Goal: Information Seeking & Learning: Learn about a topic

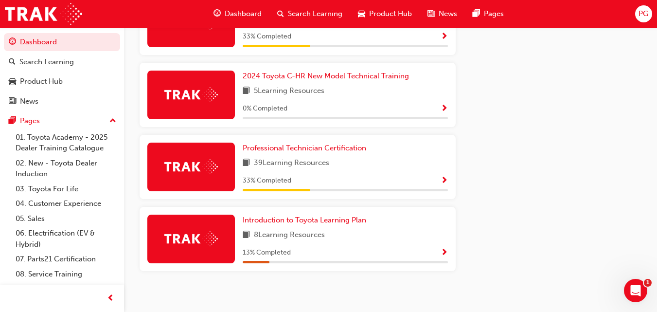
scroll to position [592, 0]
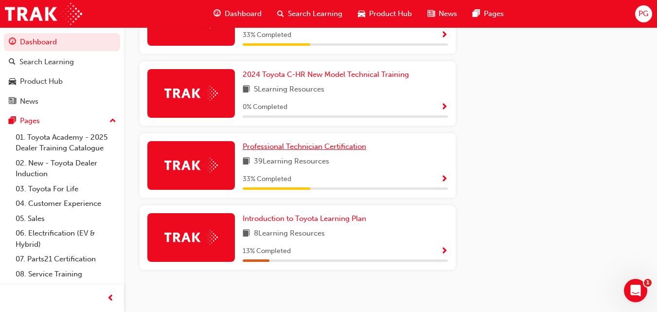
click at [334, 148] on span "Professional Technician Certification" at bounding box center [305, 146] width 124 height 9
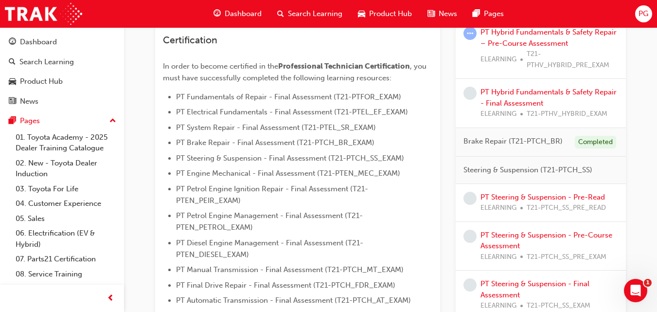
scroll to position [246, 0]
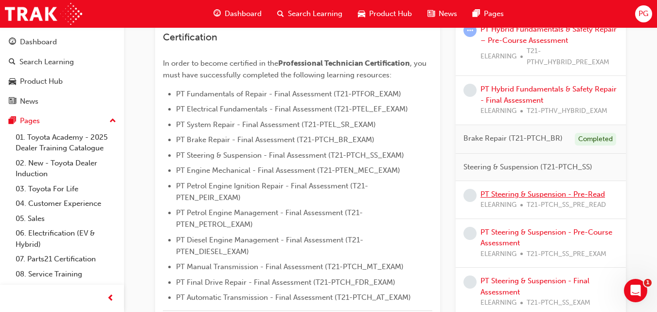
click at [500, 194] on link "PT Steering & Suspension - Pre-Read" at bounding box center [543, 194] width 125 height 9
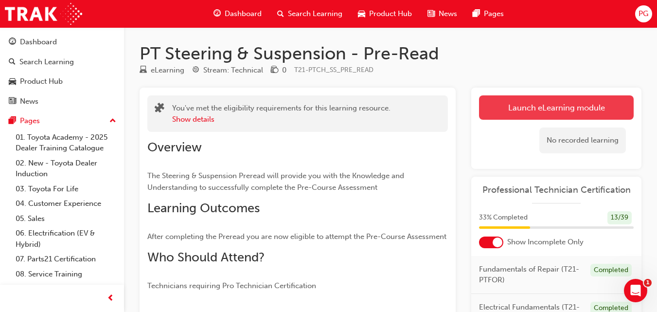
click at [549, 101] on link "Launch eLearning module" at bounding box center [556, 107] width 155 height 24
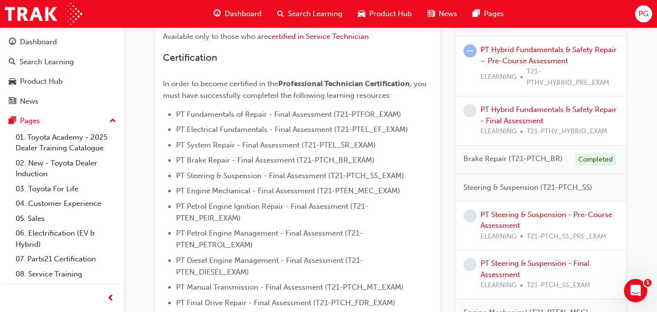
scroll to position [234, 0]
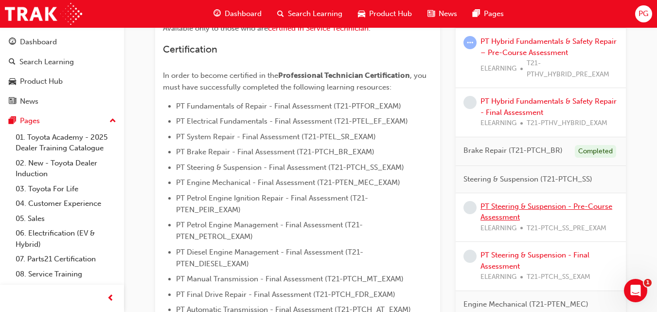
click at [489, 205] on link "PT Steering & Suspension - Pre-Course Assessment" at bounding box center [547, 212] width 132 height 20
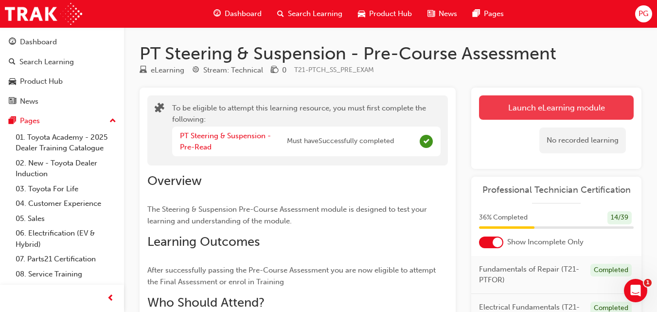
click at [543, 104] on button "Launch eLearning module" at bounding box center [556, 107] width 155 height 24
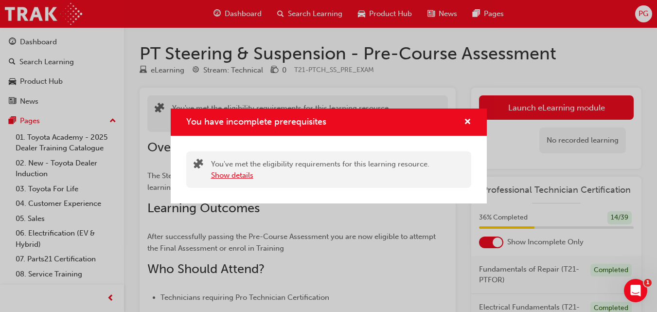
click at [237, 175] on button "Show details" at bounding box center [232, 175] width 42 height 11
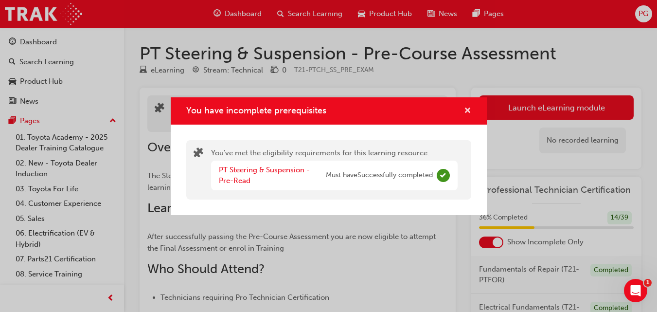
click at [465, 110] on span "cross-icon" at bounding box center [467, 111] width 7 height 9
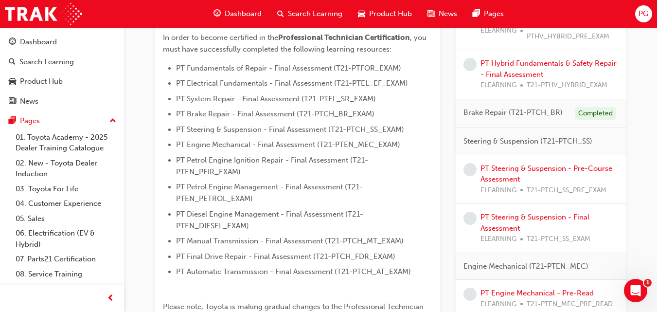
scroll to position [268, 0]
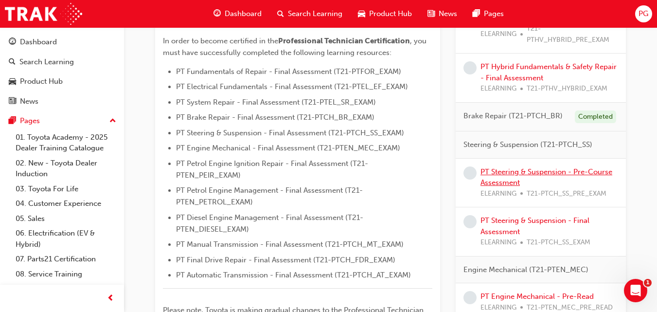
click at [489, 172] on link "PT Steering & Suspension - Pre-Course Assessment" at bounding box center [547, 177] width 132 height 20
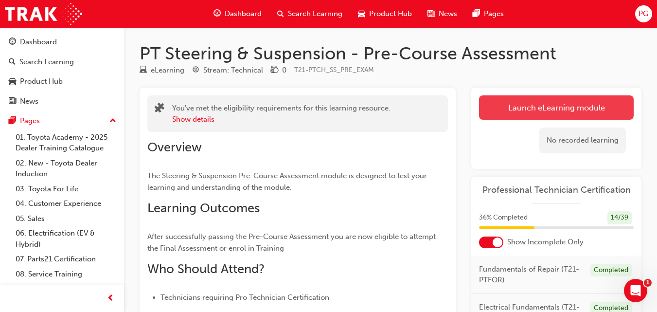
click at [539, 113] on link "Launch eLearning module" at bounding box center [556, 107] width 155 height 24
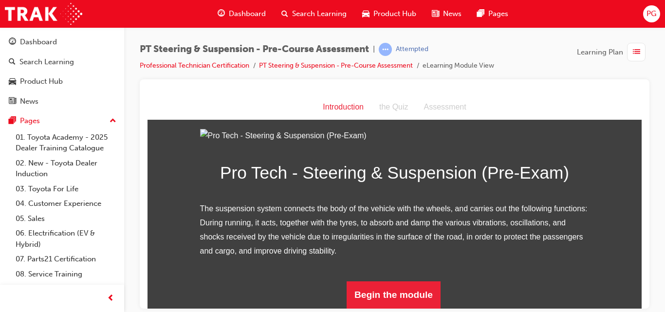
scroll to position [125, 0]
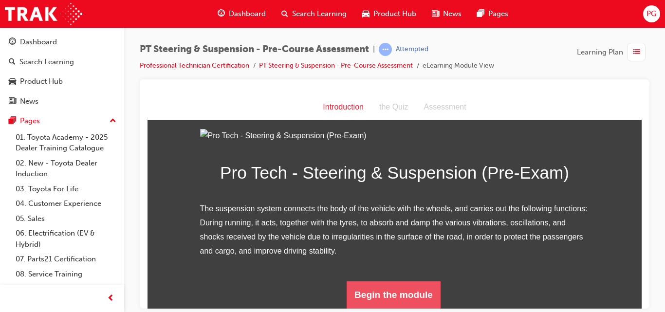
click at [397, 297] on button "Begin the module" at bounding box center [394, 294] width 94 height 27
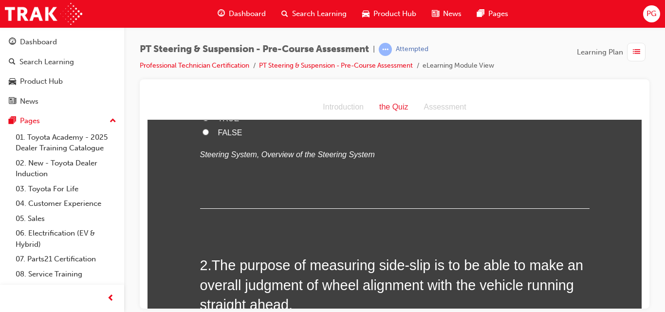
scroll to position [0, 0]
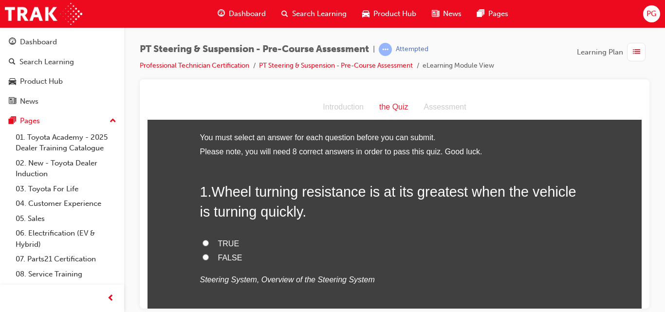
click at [202, 256] on input "FALSE" at bounding box center [205, 257] width 6 height 6
radio input "true"
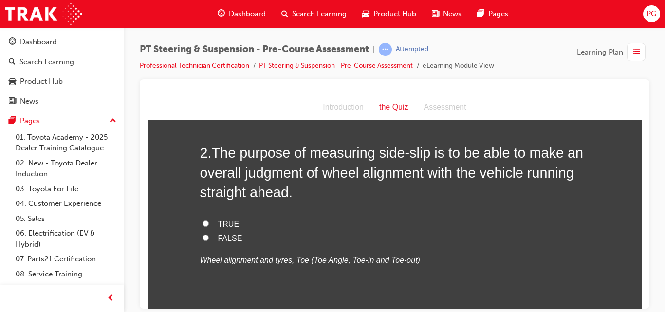
scroll to position [401, 0]
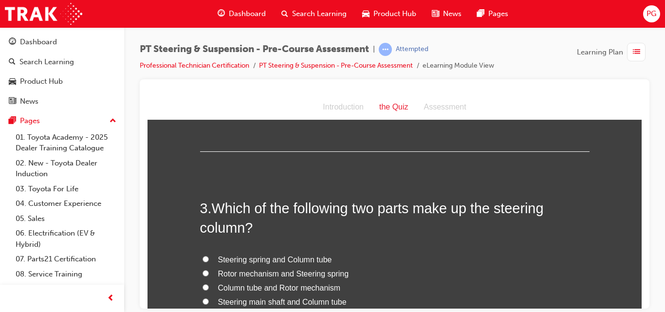
drag, startPoint x: 664, startPoint y: 146, endPoint x: 392, endPoint y: 74, distance: 281.8
click at [392, 74] on div "PT Steering & Suspension - Pre-Course Assessment | Attempted Professional Techn…" at bounding box center [394, 157] width 541 height 260
drag, startPoint x: 539, startPoint y: 169, endPoint x: 250, endPoint y: 178, distance: 289.2
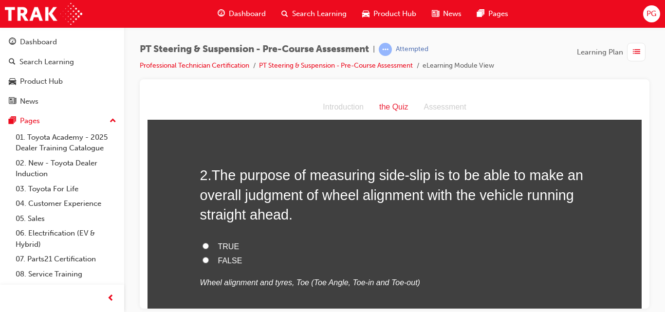
scroll to position [214, 0]
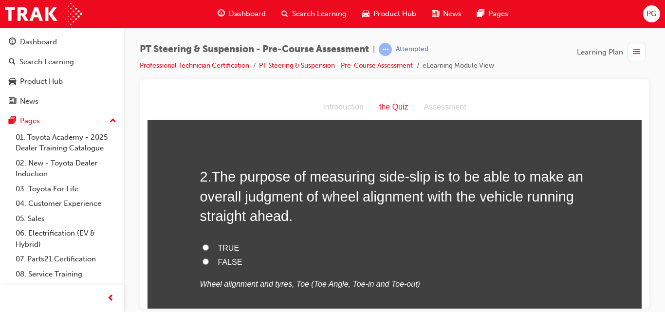
click at [202, 246] on input "TRUE" at bounding box center [205, 247] width 6 height 6
radio input "true"
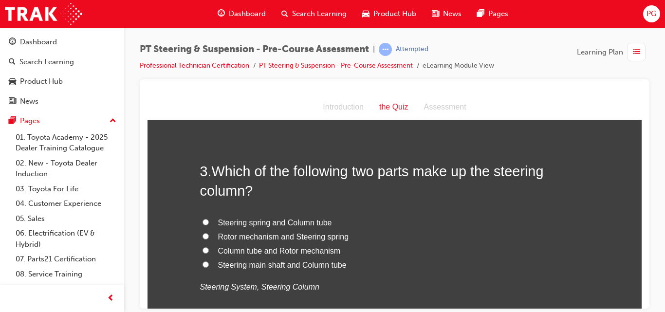
scroll to position [454, 0]
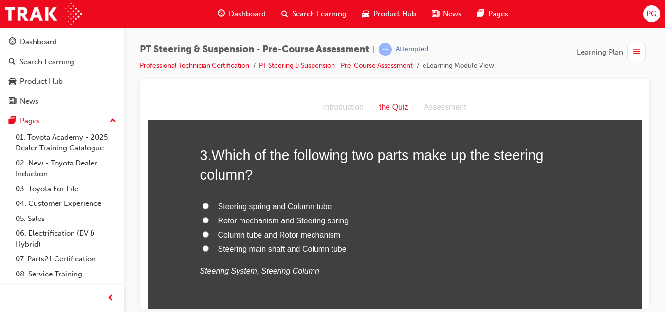
click at [202, 249] on input "Steering main shaft and Column tube" at bounding box center [205, 248] width 6 height 6
radio input "true"
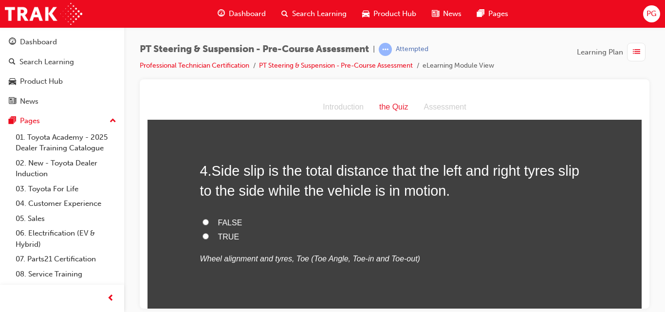
scroll to position [668, 0]
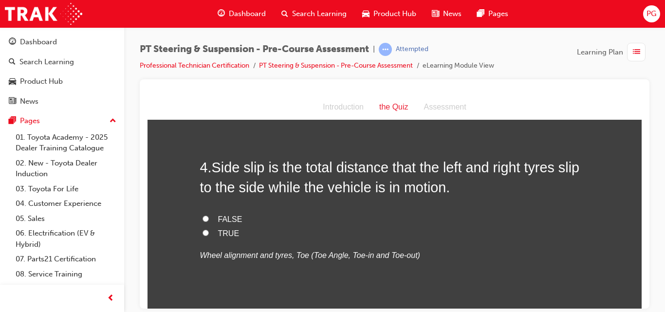
click at [202, 232] on input "TRUE" at bounding box center [205, 232] width 6 height 6
radio input "true"
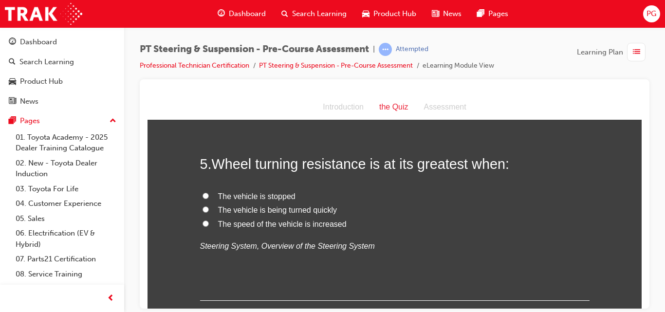
scroll to position [882, 0]
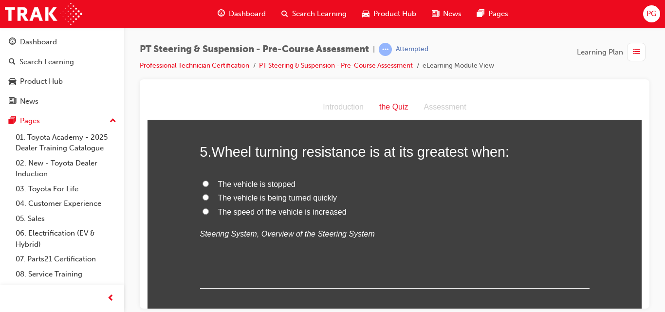
click at [202, 181] on input "The vehicle is stopped" at bounding box center [205, 183] width 6 height 6
radio input "true"
click at [202, 196] on input "The vehicle is being turned quickly" at bounding box center [205, 197] width 6 height 6
radio input "true"
click at [202, 184] on input "The vehicle is stopped" at bounding box center [205, 183] width 6 height 6
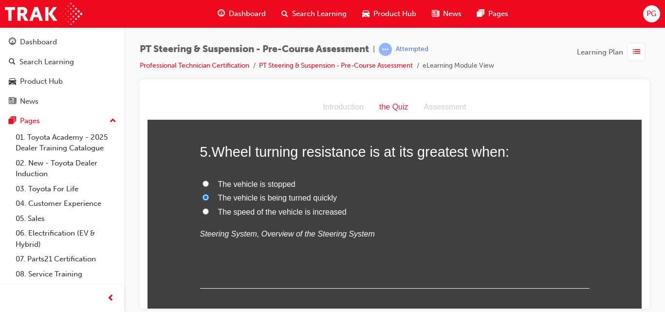
radio input "true"
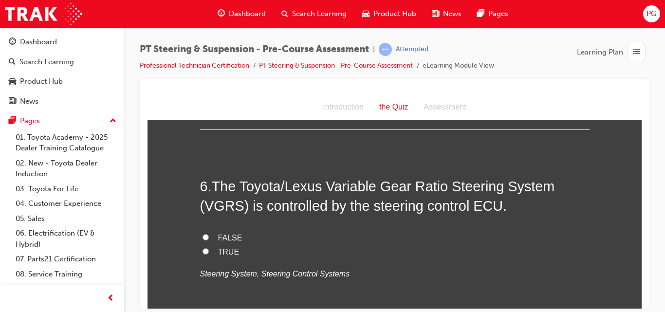
scroll to position [1057, 0]
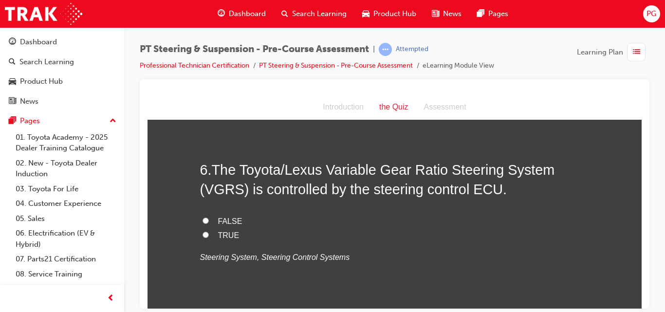
click at [202, 233] on input "TRUE" at bounding box center [205, 234] width 6 height 6
radio input "true"
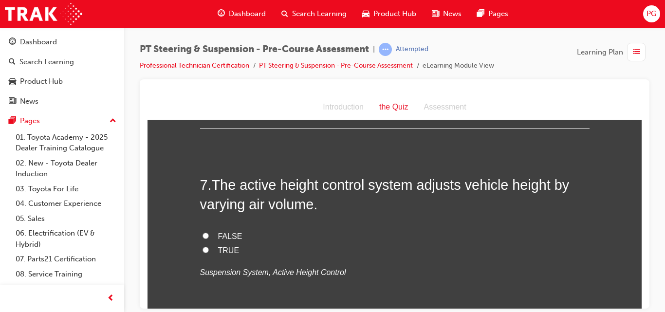
scroll to position [1252, 0]
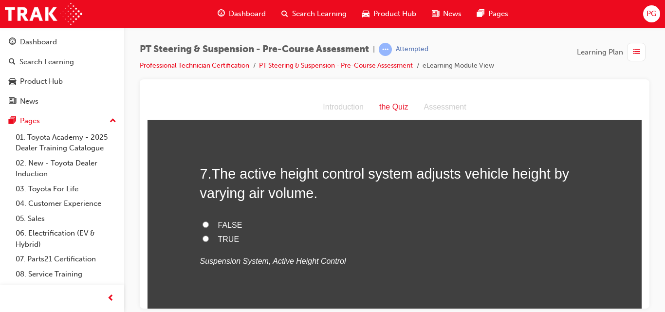
click at [202, 237] on input "TRUE" at bounding box center [205, 238] width 6 height 6
radio input "true"
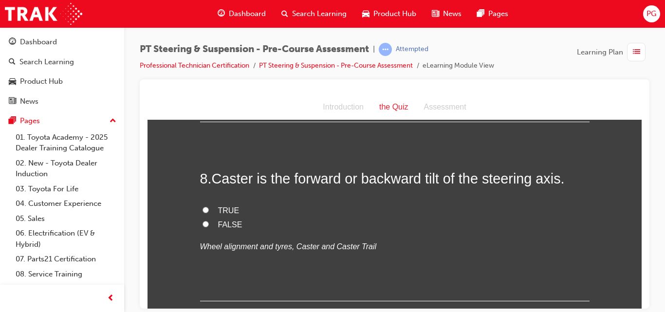
scroll to position [1446, 0]
click at [202, 208] on input "TRUE" at bounding box center [205, 208] width 6 height 6
radio input "true"
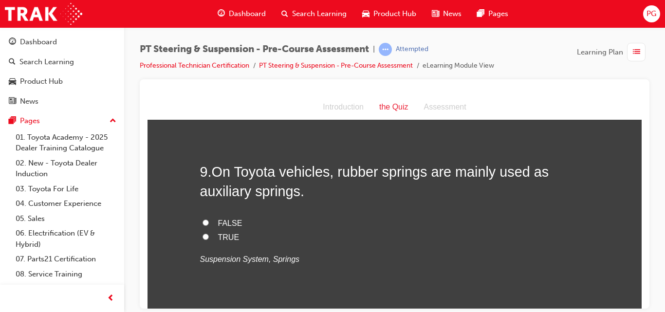
scroll to position [1641, 0]
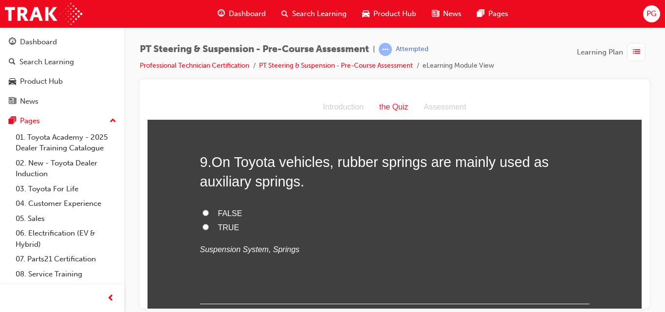
click at [202, 212] on input "FALSE" at bounding box center [205, 212] width 6 height 6
radio input "true"
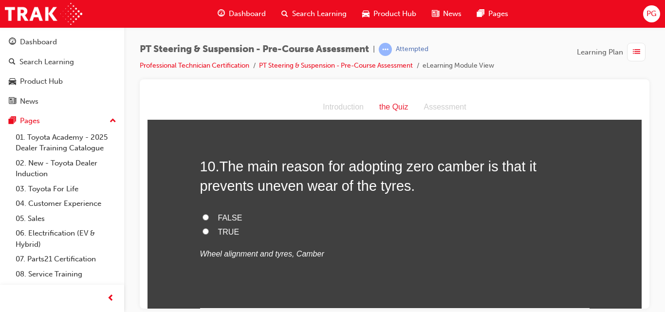
scroll to position [1836, 0]
click at [202, 216] on input "FALSE" at bounding box center [205, 216] width 6 height 6
radio input "true"
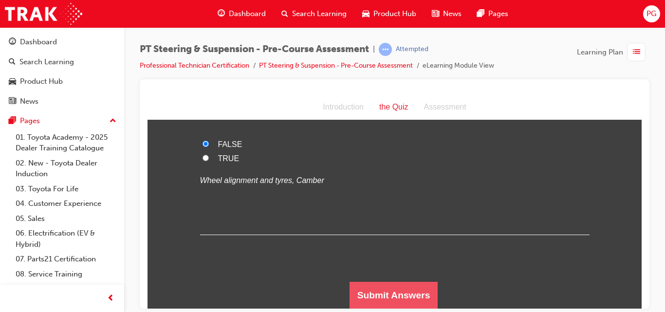
click at [404, 292] on button "Submit Answers" at bounding box center [393, 294] width 89 height 27
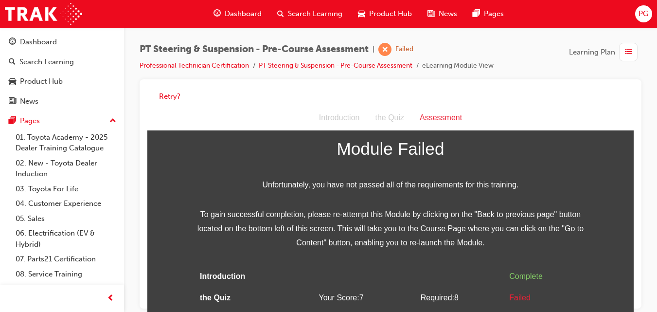
scroll to position [41, 0]
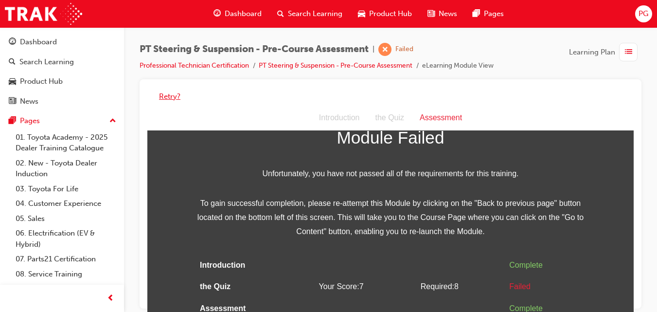
click at [174, 99] on button "Retry?" at bounding box center [169, 96] width 21 height 11
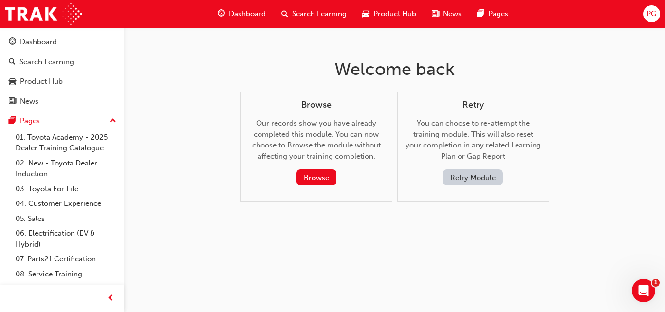
click at [458, 181] on button "Retry Module" at bounding box center [473, 177] width 60 height 16
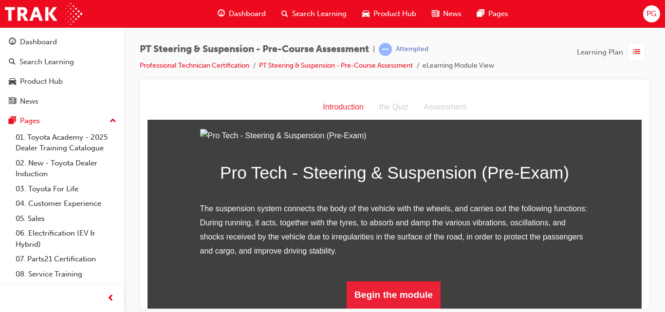
scroll to position [125, 0]
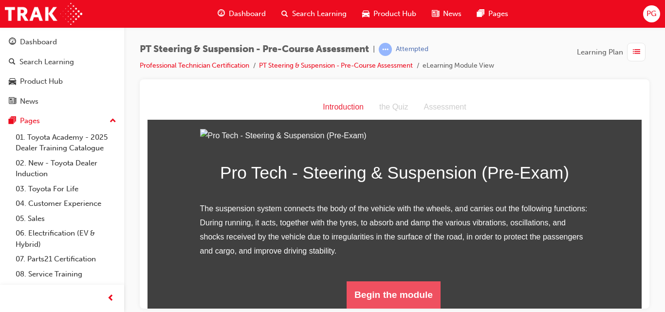
click at [357, 295] on button "Begin the module" at bounding box center [394, 294] width 94 height 27
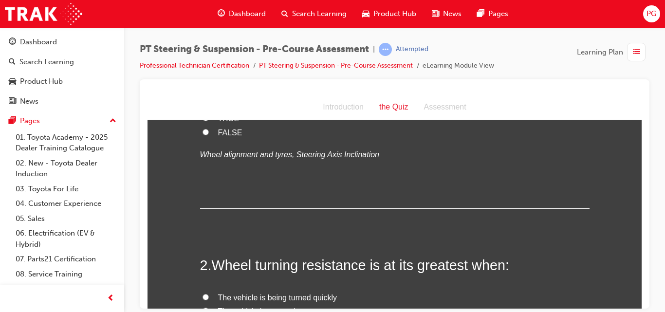
scroll to position [0, 0]
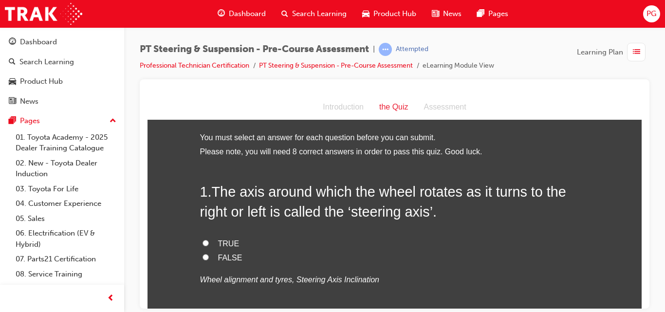
click at [202, 240] on input "TRUE" at bounding box center [205, 242] width 6 height 6
radio input "true"
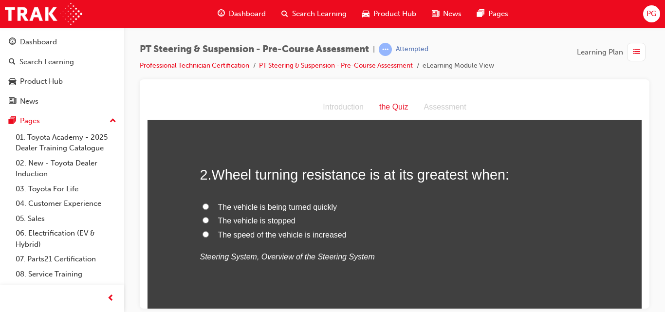
scroll to position [232, 0]
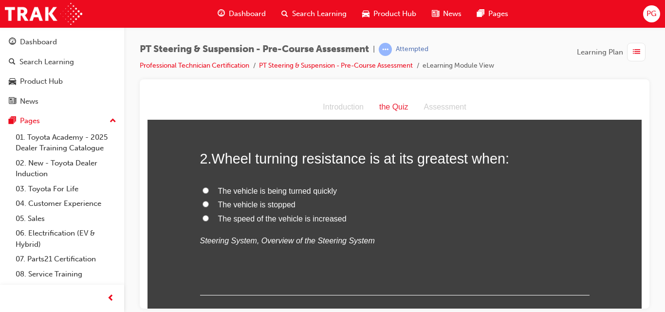
click at [203, 204] on input "The vehicle is stopped" at bounding box center [205, 204] width 6 height 6
radio input "true"
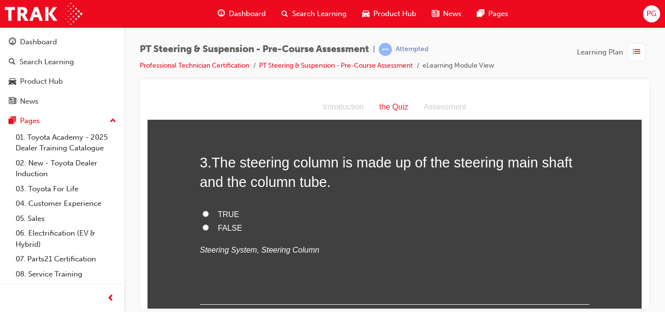
scroll to position [426, 0]
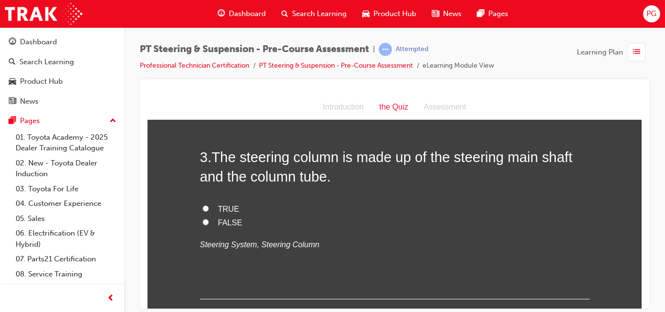
click at [202, 206] on input "TRUE" at bounding box center [205, 208] width 6 height 6
radio input "true"
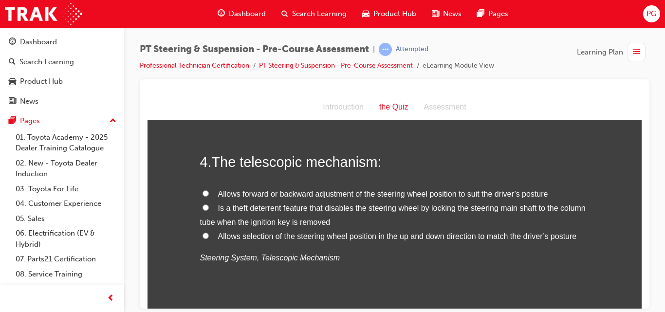
scroll to position [621, 0]
click at [202, 190] on input "Allows forward or backward adjustment of the steering wheel position to suit th…" at bounding box center [205, 192] width 6 height 6
radio input "true"
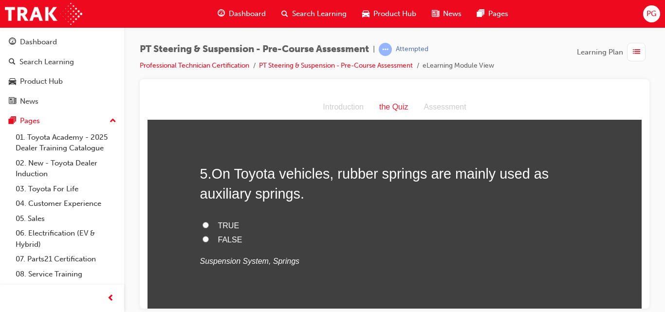
scroll to position [816, 0]
click at [202, 224] on input "TRUE" at bounding box center [205, 224] width 6 height 6
radio input "true"
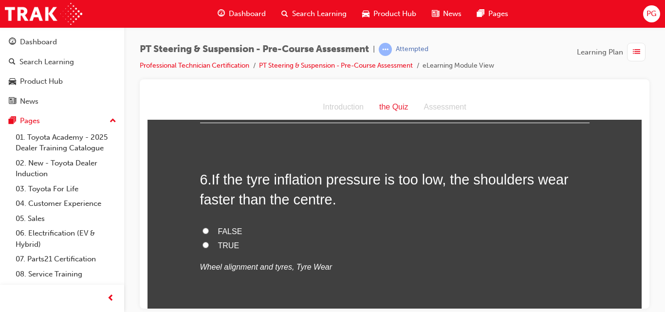
scroll to position [1010, 0]
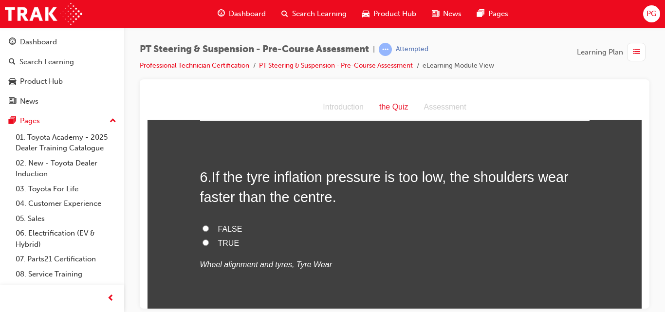
click at [202, 241] on input "TRUE" at bounding box center [205, 242] width 6 height 6
radio input "true"
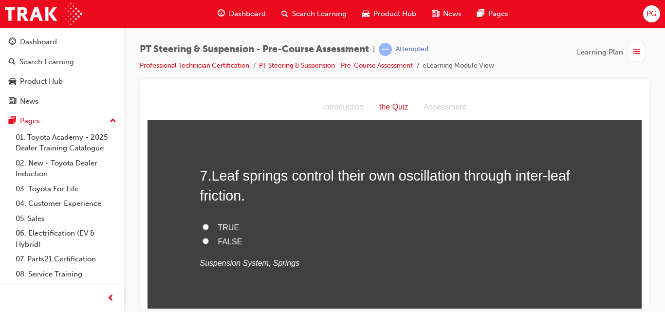
scroll to position [1224, 0]
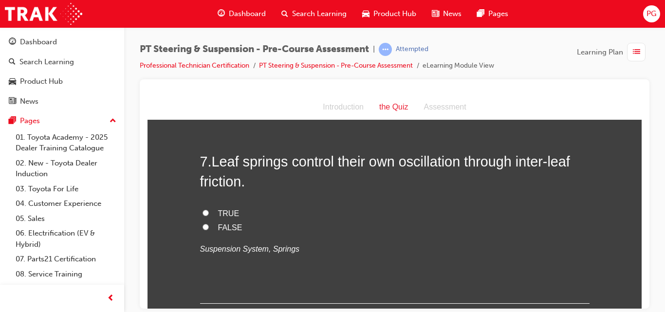
click at [202, 212] on input "TRUE" at bounding box center [205, 212] width 6 height 6
radio input "true"
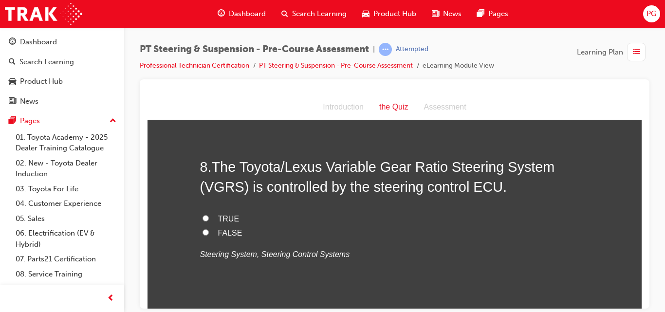
scroll to position [1419, 0]
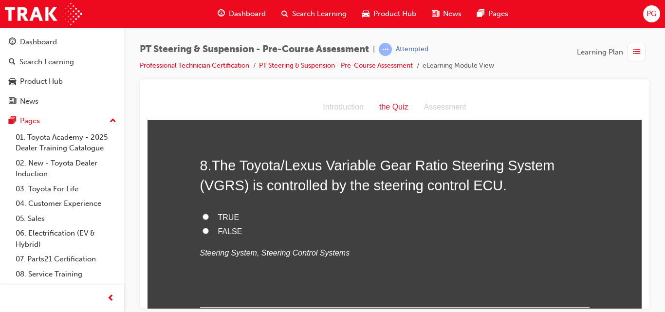
click at [202, 215] on input "TRUE" at bounding box center [205, 216] width 6 height 6
radio input "true"
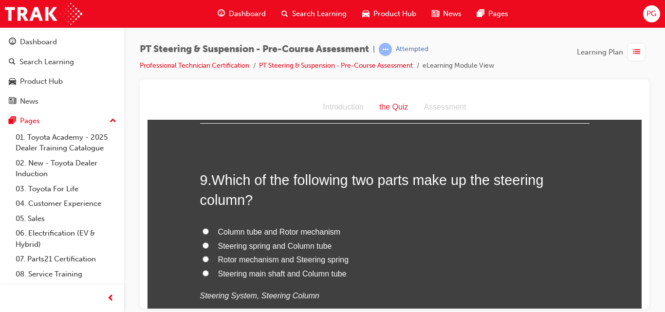
scroll to position [1614, 0]
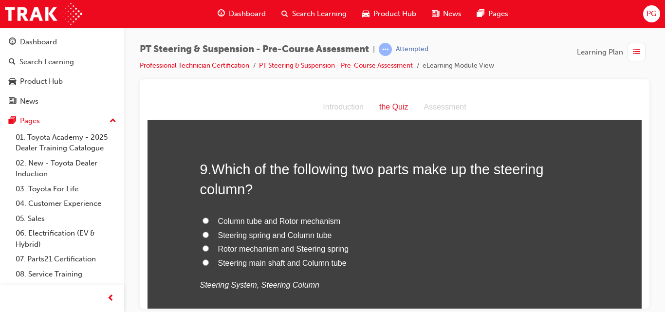
click at [278, 263] on span "Steering main shaft and Column tube" at bounding box center [282, 262] width 128 height 8
click at [209, 263] on input "Steering main shaft and Column tube" at bounding box center [205, 262] width 6 height 6
radio input "true"
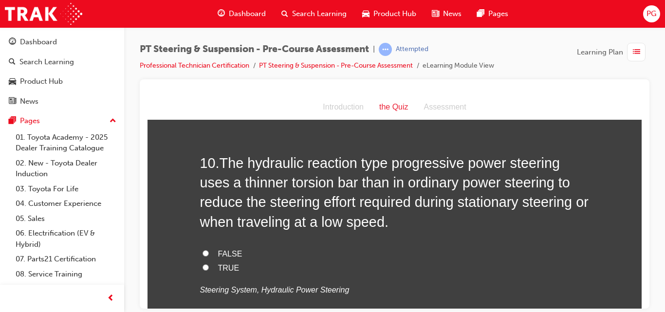
scroll to position [1867, 0]
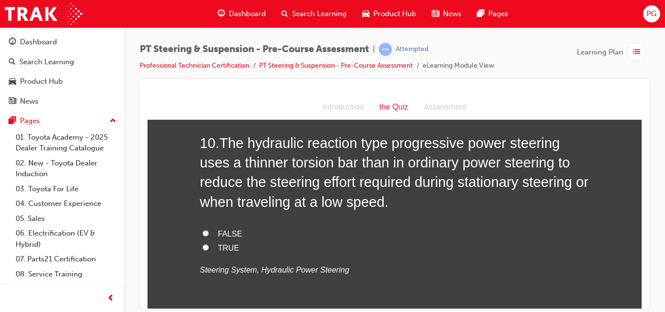
click at [202, 248] on input "TRUE" at bounding box center [205, 247] width 6 height 6
radio input "true"
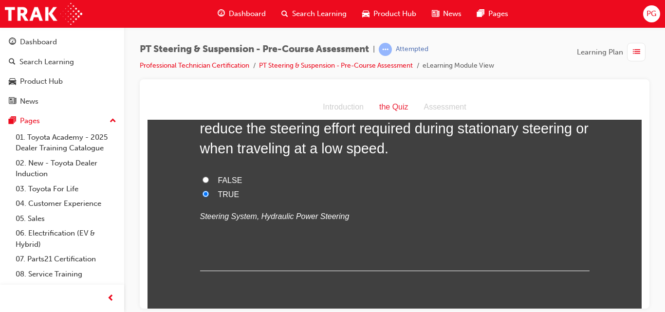
scroll to position [1956, 0]
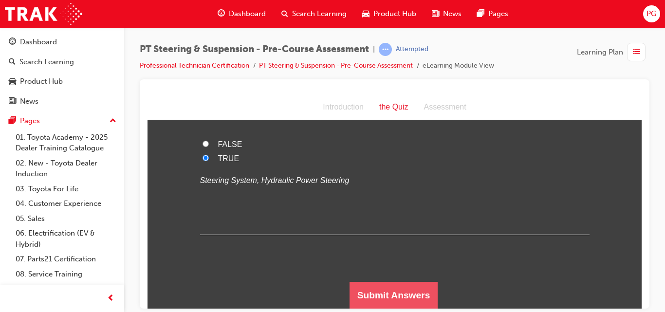
click at [414, 285] on button "Submit Answers" at bounding box center [393, 294] width 89 height 27
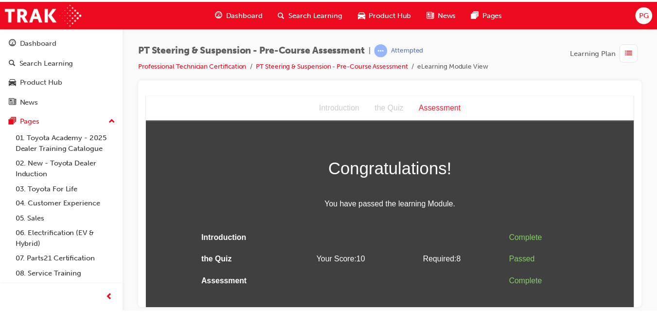
scroll to position [0, 0]
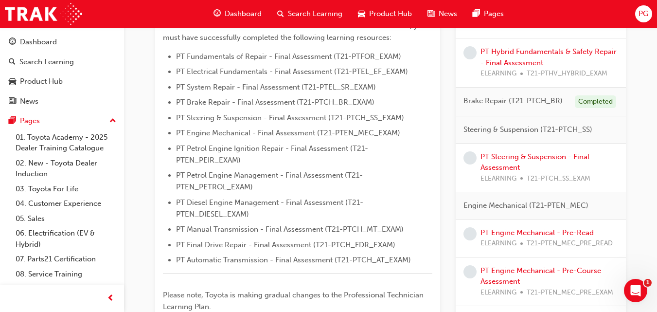
scroll to position [292, 0]
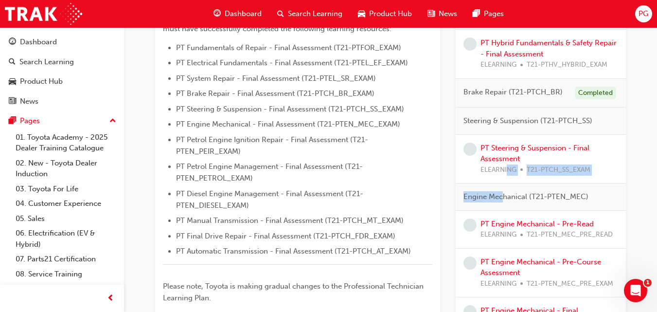
drag, startPoint x: 504, startPoint y: 187, endPoint x: 509, endPoint y: 179, distance: 9.4
click at [491, 147] on link "PT Steering & Suspension - Final Assessment" at bounding box center [535, 154] width 109 height 20
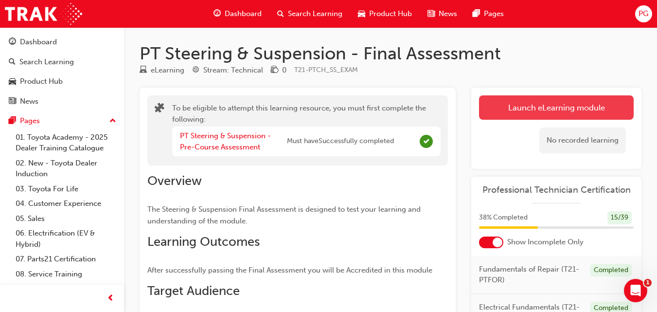
click at [496, 103] on button "Launch eLearning module" at bounding box center [556, 107] width 155 height 24
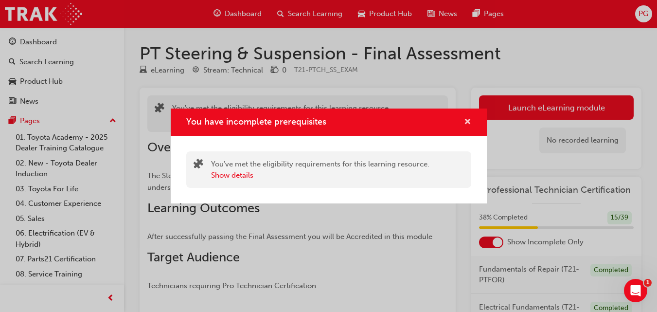
click at [467, 120] on span "cross-icon" at bounding box center [467, 122] width 7 height 9
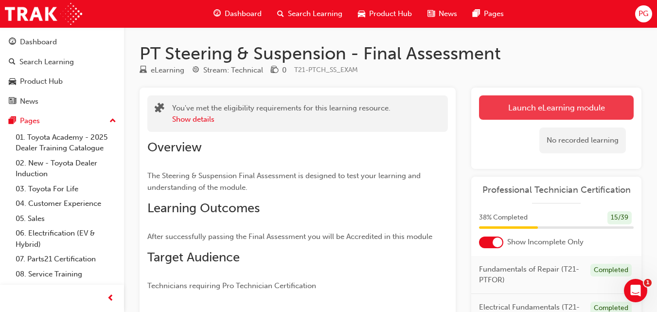
click at [505, 112] on button "Launch eLearning module" at bounding box center [556, 107] width 155 height 24
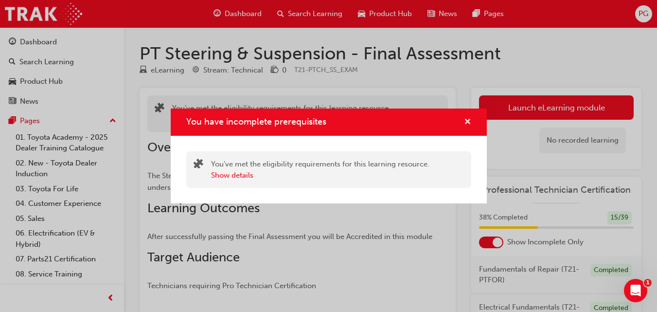
click at [469, 120] on span "cross-icon" at bounding box center [467, 122] width 7 height 9
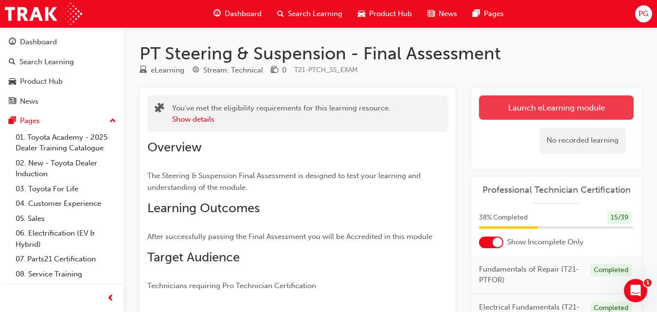
click at [504, 110] on button "Launch eLearning module" at bounding box center [556, 107] width 155 height 24
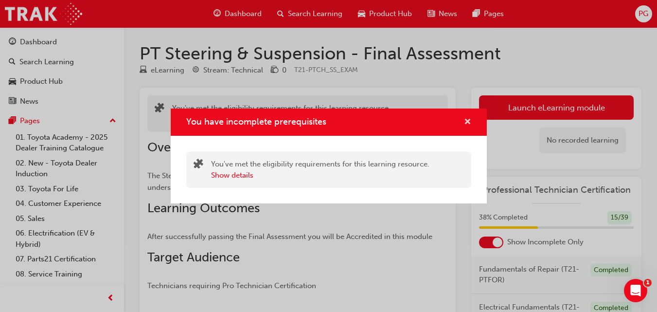
click at [467, 118] on span "cross-icon" at bounding box center [467, 122] width 7 height 9
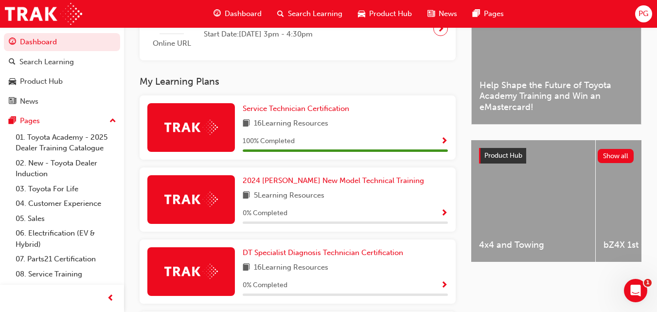
scroll to position [543, 0]
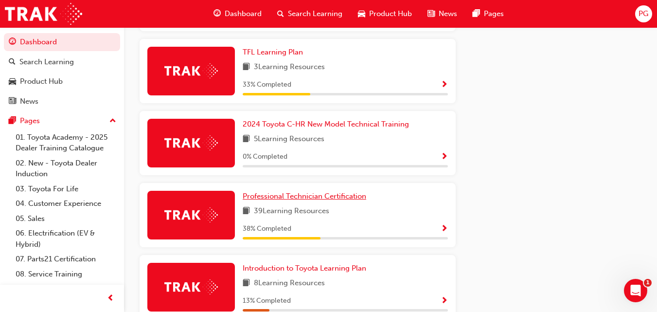
click at [287, 201] on span "Professional Technician Certification" at bounding box center [305, 196] width 124 height 9
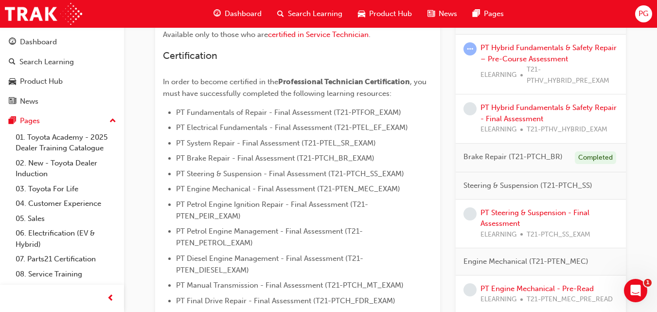
scroll to position [234, 0]
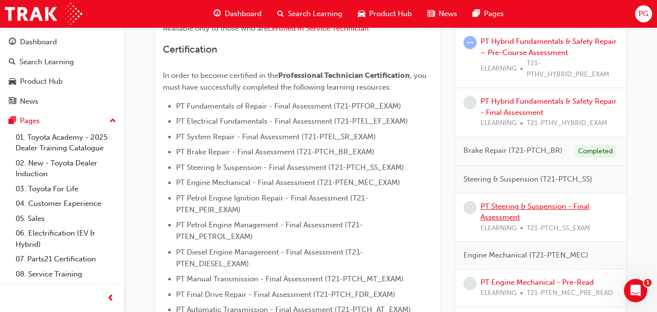
click at [506, 206] on link "PT Steering & Suspension - Final Assessment" at bounding box center [535, 212] width 109 height 20
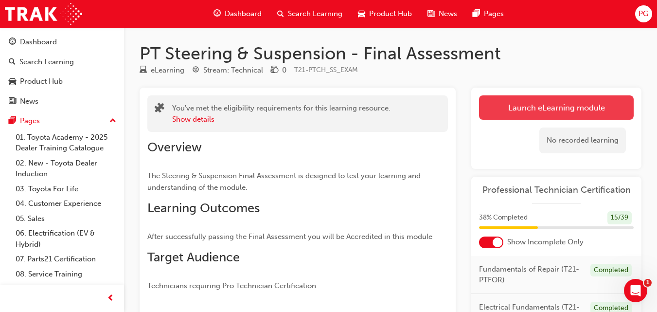
click at [564, 114] on link "Launch eLearning module" at bounding box center [556, 107] width 155 height 24
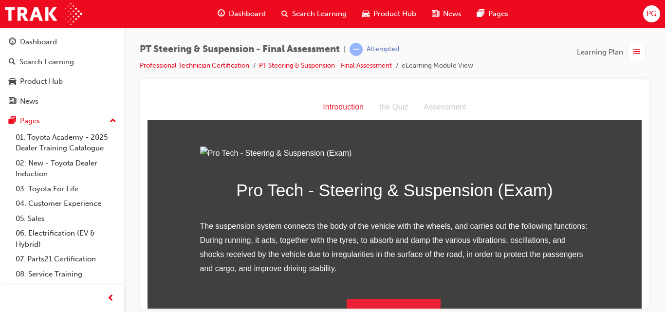
scroll to position [125, 0]
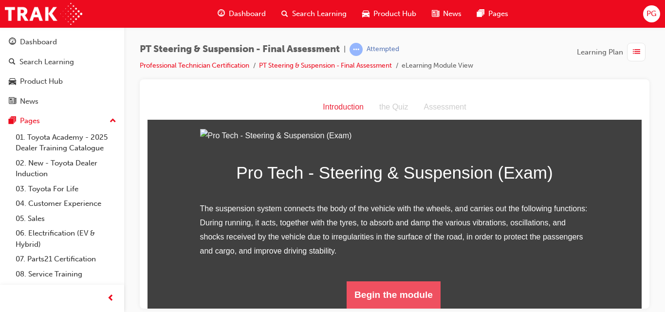
click at [407, 294] on button "Begin the module" at bounding box center [394, 294] width 94 height 27
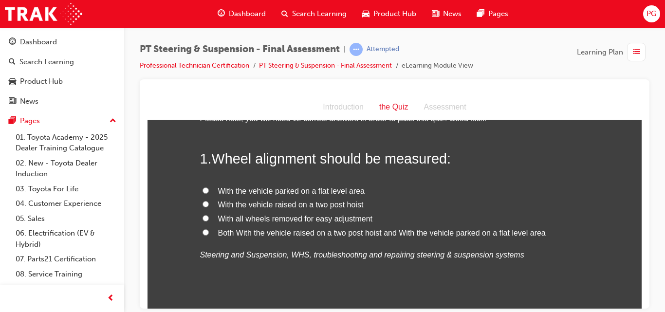
scroll to position [39, 0]
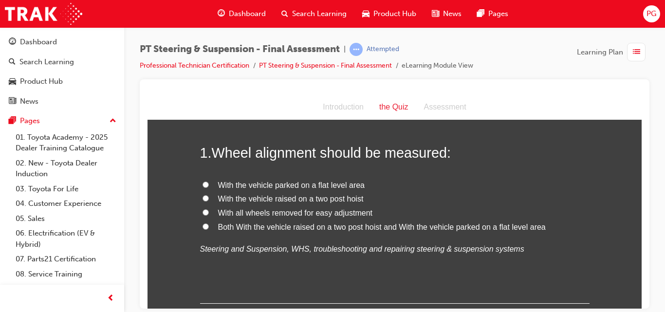
click at [202, 181] on input "With the vehicle parked on a flat level area" at bounding box center [205, 184] width 6 height 6
radio input "true"
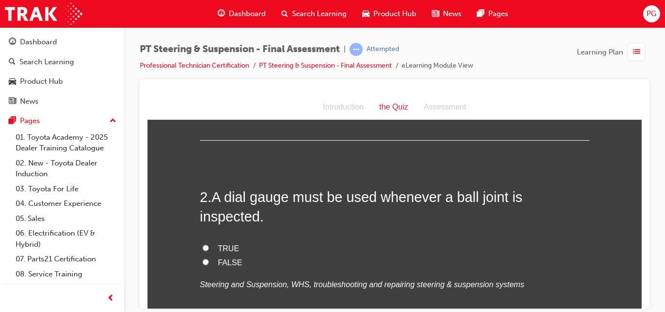
scroll to position [214, 0]
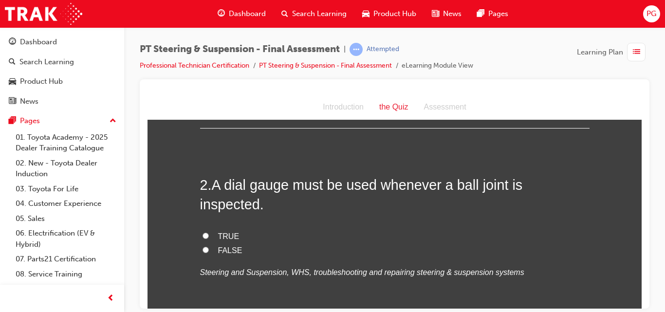
click at [203, 246] on input "FALSE" at bounding box center [205, 249] width 6 height 6
radio input "true"
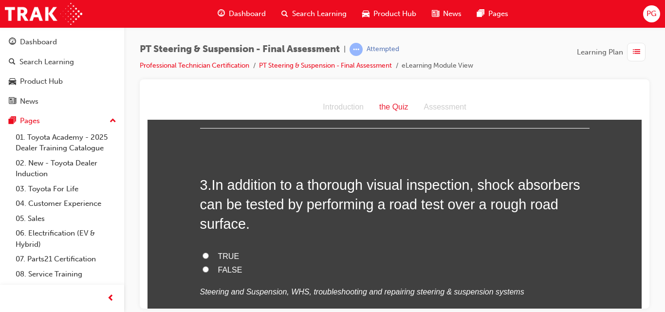
scroll to position [428, 0]
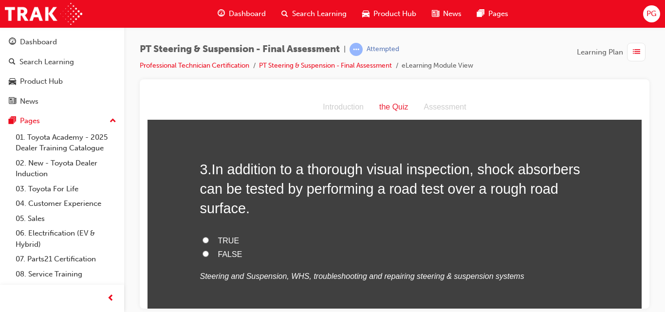
click at [202, 237] on input "TRUE" at bounding box center [205, 240] width 6 height 6
radio input "true"
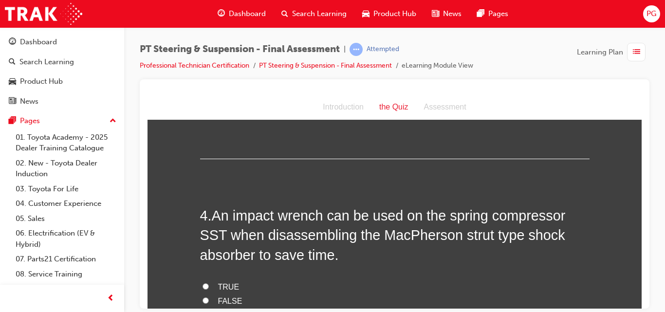
scroll to position [623, 0]
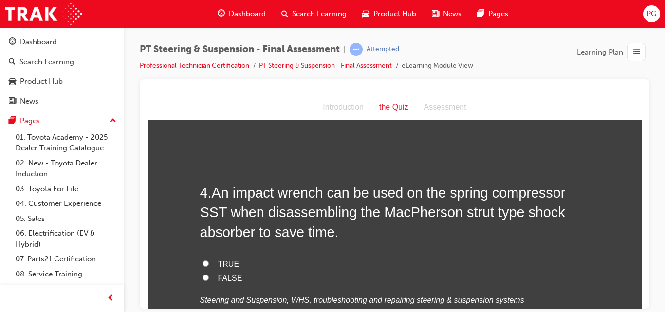
click at [202, 274] on input "FALSE" at bounding box center [205, 277] width 6 height 6
radio input "true"
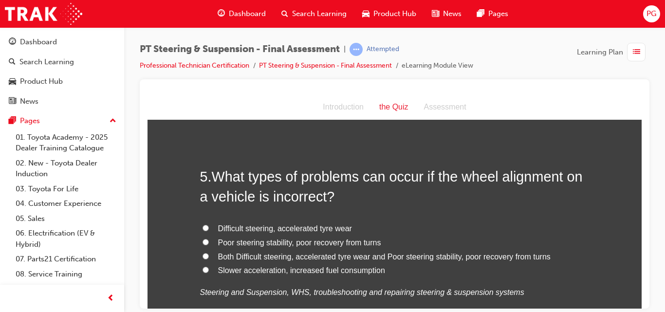
scroll to position [870, 0]
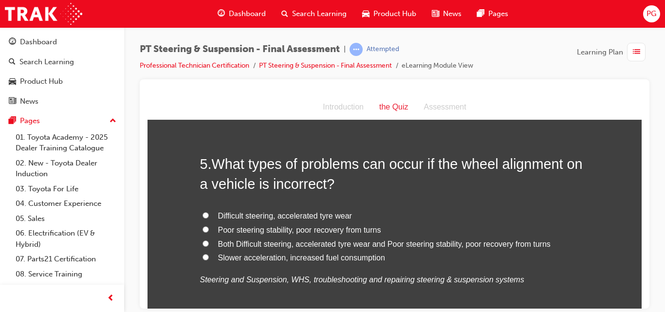
click at [202, 240] on input "Both Difficult steering, accelerated tyre wear and Poor steering stability, poo…" at bounding box center [205, 243] width 6 height 6
radio input "true"
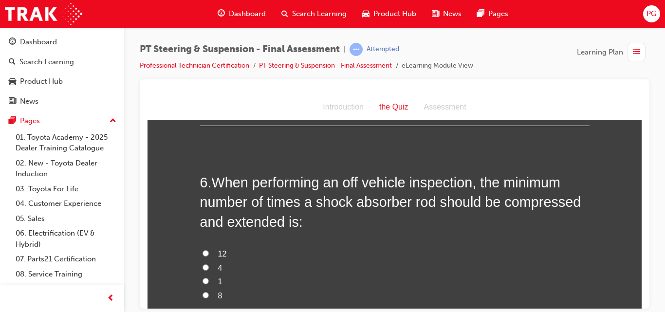
scroll to position [1084, 0]
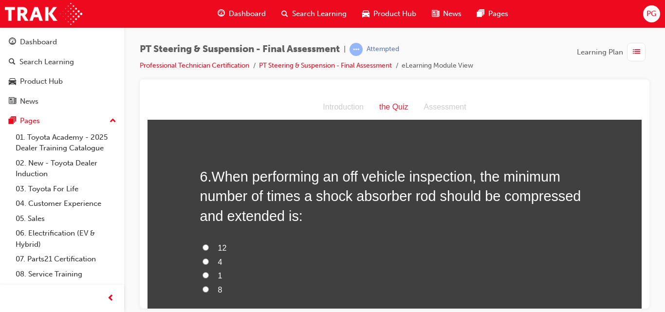
click at [202, 258] on input "4" at bounding box center [205, 261] width 6 height 6
radio input "true"
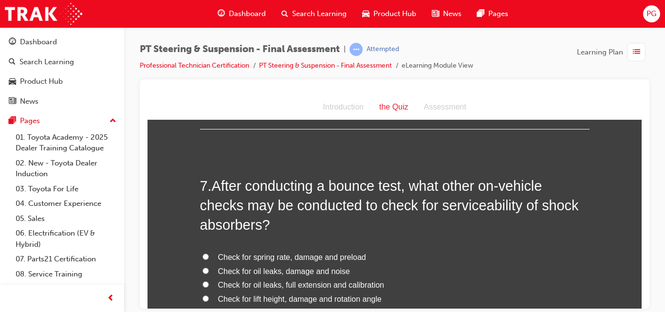
scroll to position [1337, 0]
